Goal: Find contact information: Find contact information

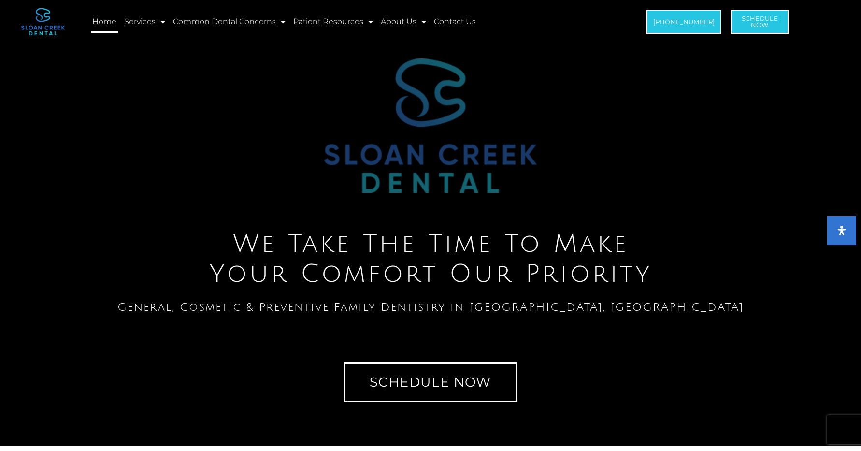
click at [320, 143] on div at bounding box center [431, 125] width 852 height 134
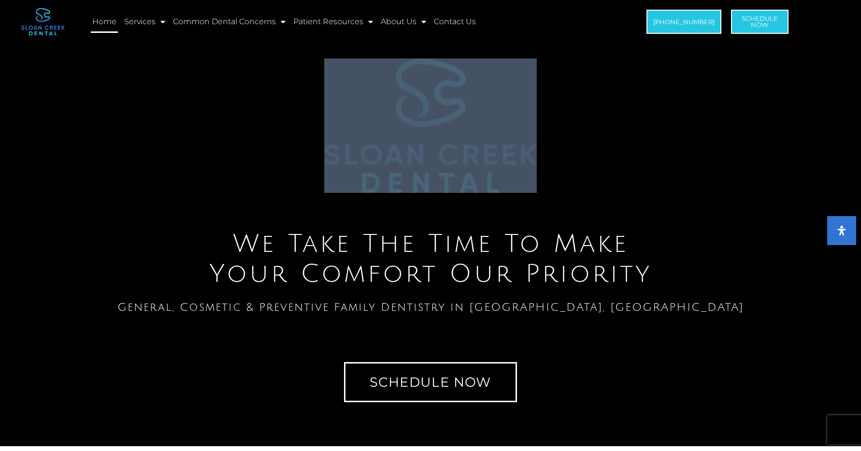
drag, startPoint x: 322, startPoint y: 149, endPoint x: 537, endPoint y: 178, distance: 216.5
click at [537, 178] on div at bounding box center [431, 125] width 852 height 134
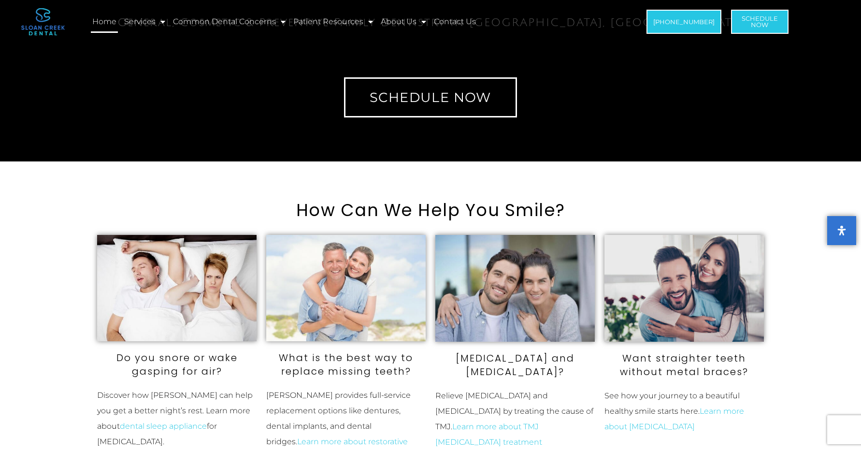
scroll to position [601, 0]
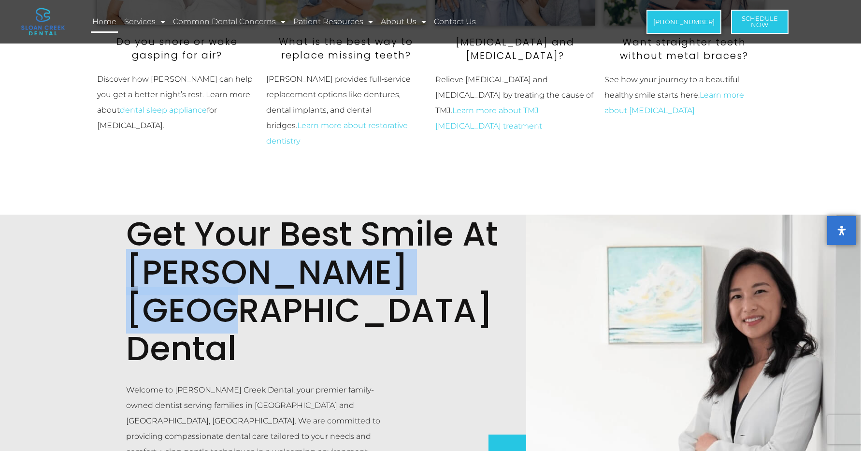
drag, startPoint x: 125, startPoint y: 299, endPoint x: 446, endPoint y: 305, distance: 320.5
click at [446, 305] on h2 "Get Your Best Smile At [PERSON_NAME][GEOGRAPHIC_DATA] Dental" at bounding box center [326, 291] width 401 height 153
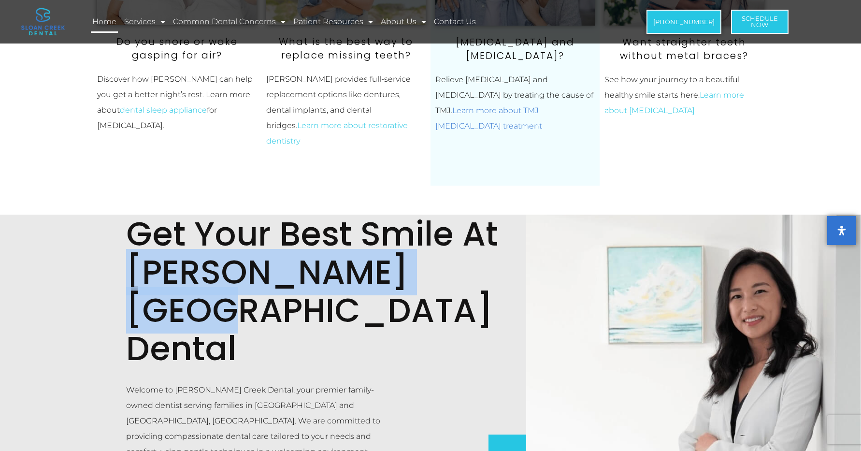
copy h2 "[PERSON_NAME] Creek Dental"
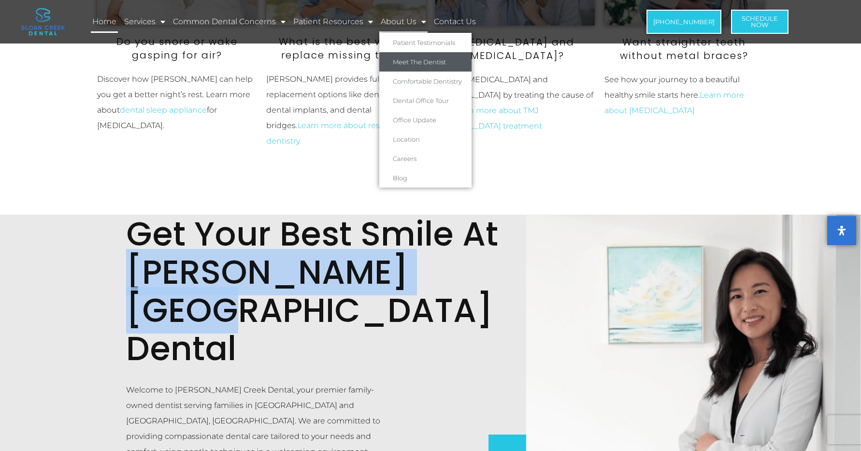
click at [390, 59] on link "Meet The Dentist" at bounding box center [425, 61] width 92 height 19
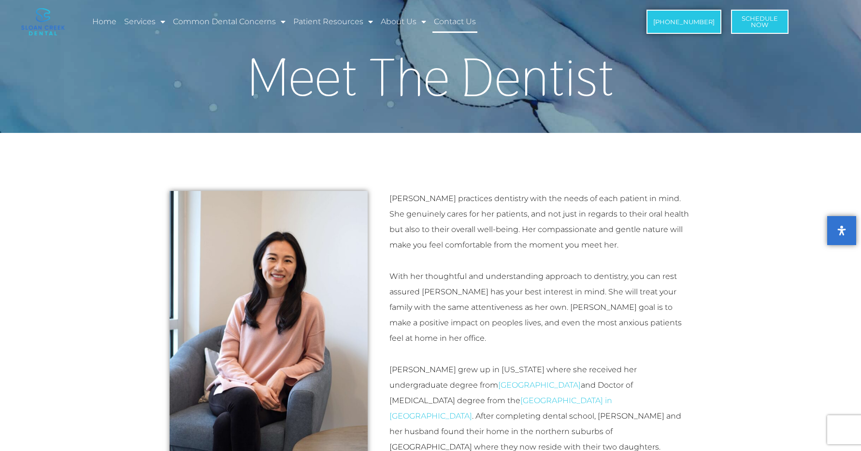
click at [454, 17] on link "Contact Us" at bounding box center [455, 22] width 45 height 22
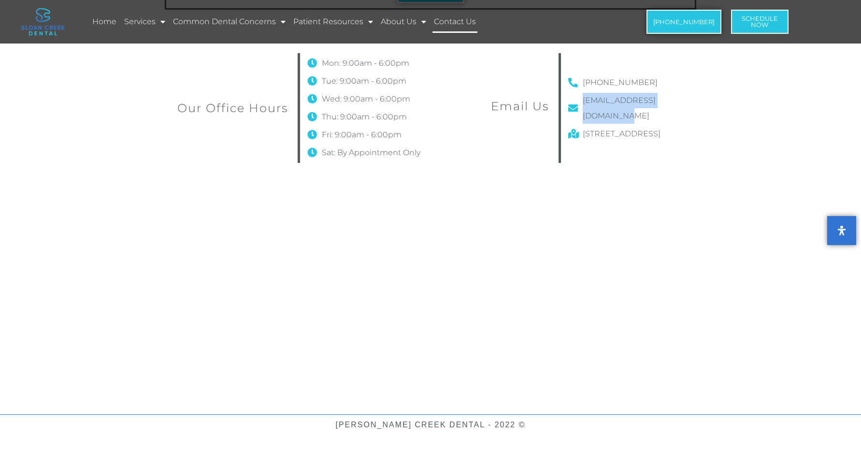
drag, startPoint x: 705, startPoint y: 100, endPoint x: 595, endPoint y: 111, distance: 110.3
click at [584, 101] on div "Our Office Hours Mon: 9:00am - 6:00pm Tue: 9:00am - 6:00pm Wed: 9:00am - 6:00pm…" at bounding box center [430, 107] width 551 height 129
copy span "[EMAIL_ADDRESS][DOMAIN_NAME]"
click at [661, 126] on span "[STREET_ADDRESS]" at bounding box center [620, 133] width 80 height 15
drag, startPoint x: 673, startPoint y: 123, endPoint x: 582, endPoint y: 119, distance: 91.4
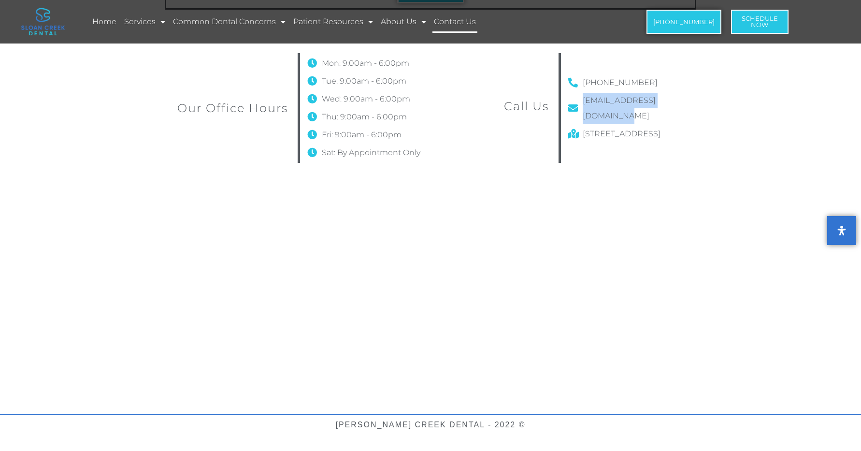
click at [582, 126] on span "[STREET_ADDRESS]" at bounding box center [620, 133] width 80 height 15
